Goal: Find specific page/section: Find specific page/section

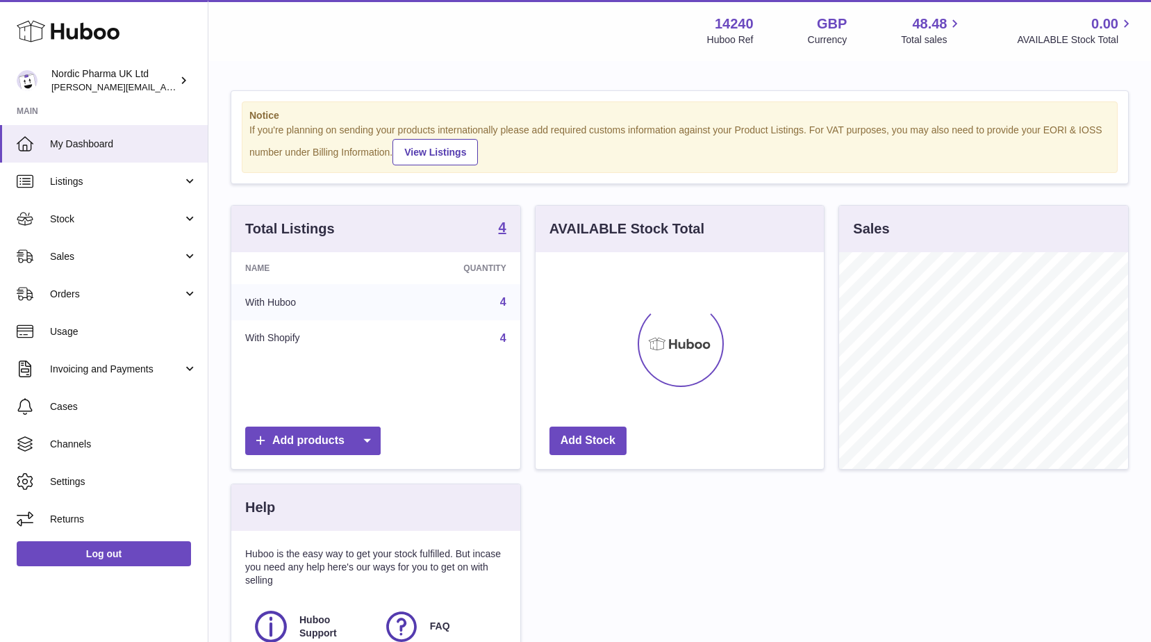
scroll to position [217, 288]
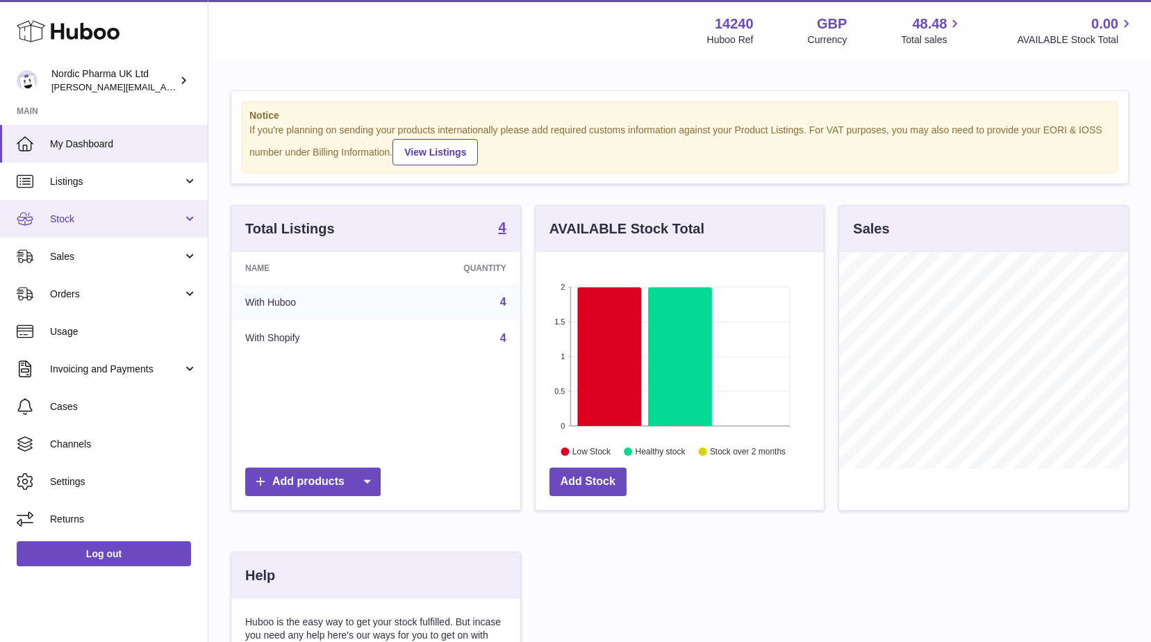
click at [97, 224] on span "Stock" at bounding box center [116, 219] width 133 height 13
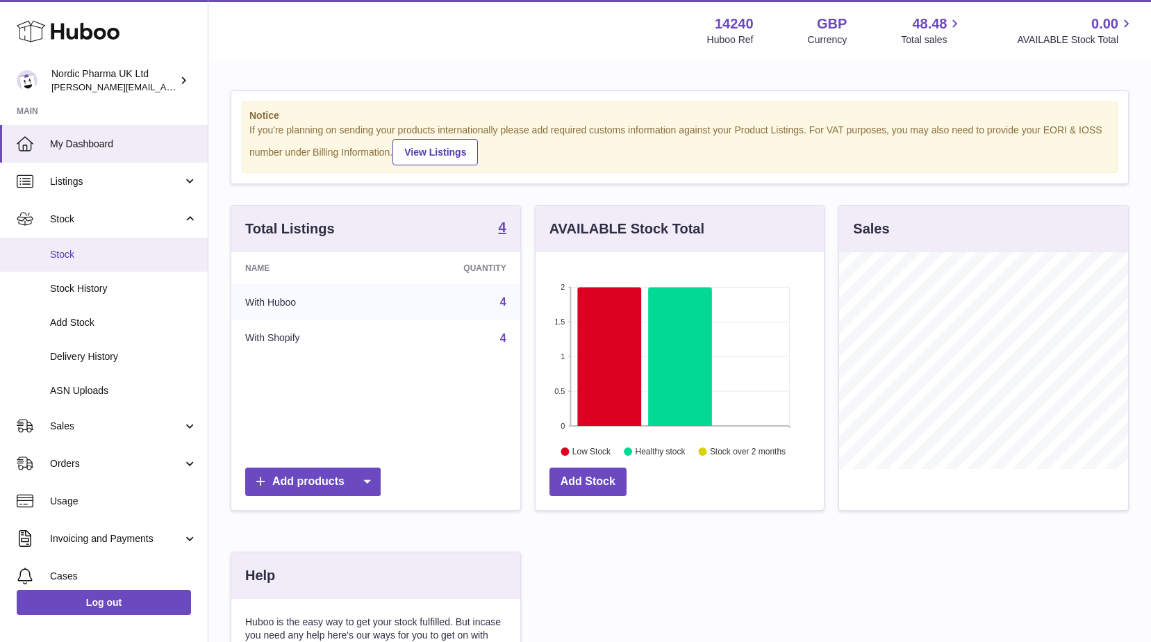
click at [79, 253] on span "Stock" at bounding box center [123, 254] width 147 height 13
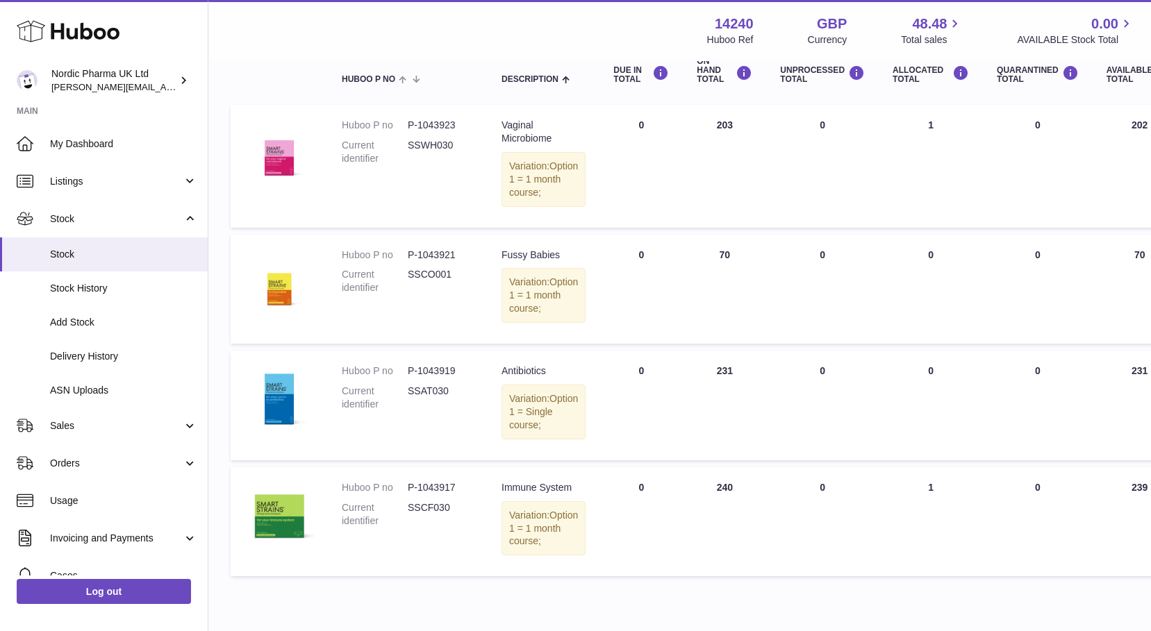
scroll to position [22, 0]
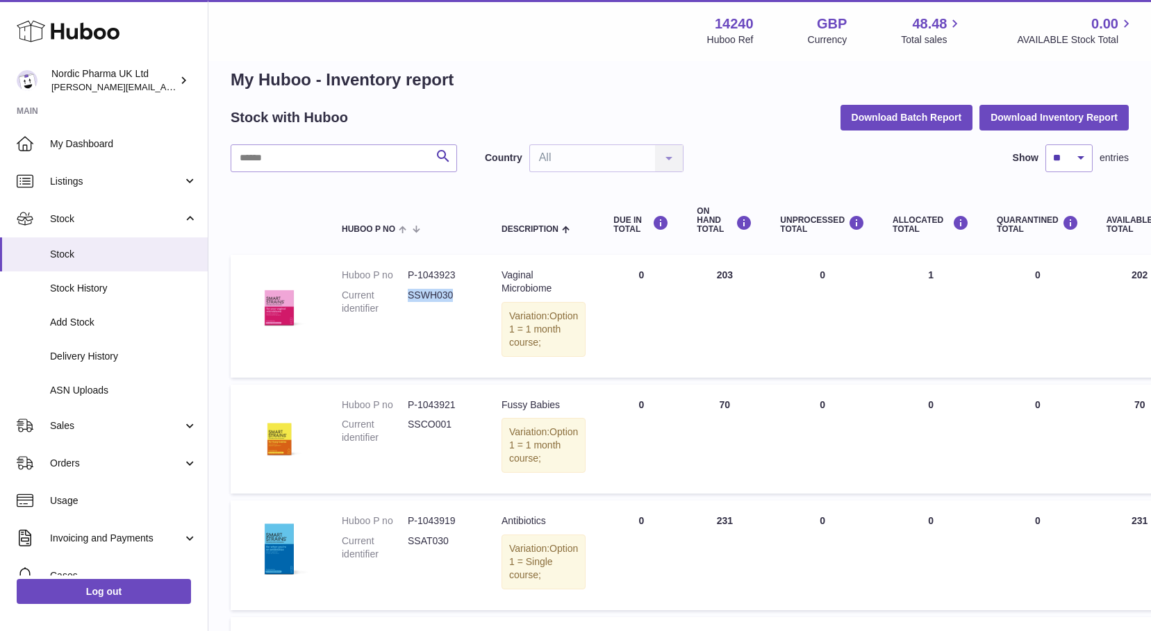
drag, startPoint x: 458, startPoint y: 297, endPoint x: 410, endPoint y: 297, distance: 48.6
click at [410, 297] on dd "SSWH030" at bounding box center [441, 302] width 66 height 26
copy dd "SSWH030"
